Goal: Transaction & Acquisition: Book appointment/travel/reservation

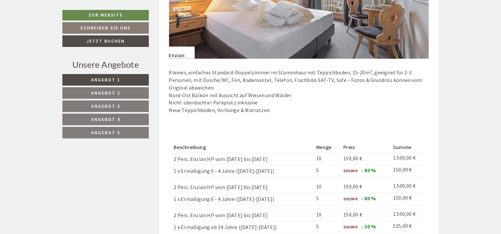
scroll to position [704, 0]
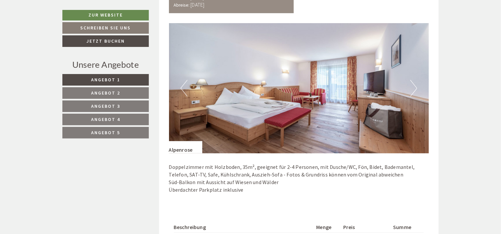
scroll to position [1585, 0]
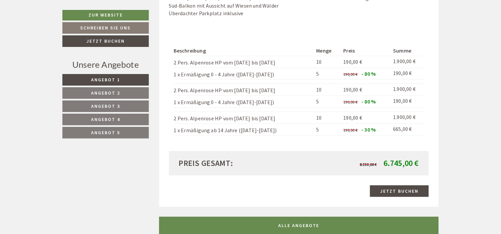
click at [119, 134] on span "Angebot 5" at bounding box center [105, 132] width 29 height 6
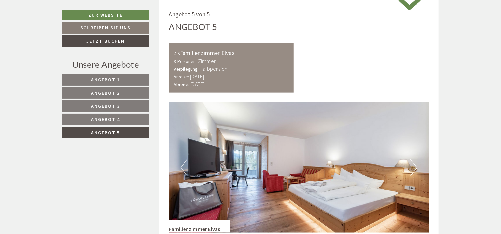
scroll to position [531, 0]
